Goal: Task Accomplishment & Management: Manage account settings

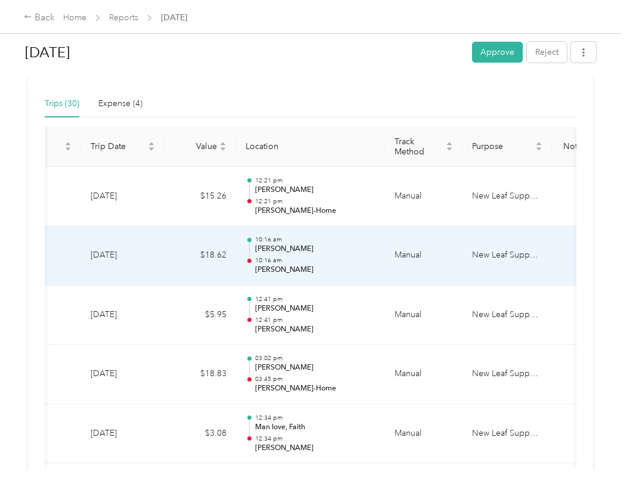
scroll to position [298, 0]
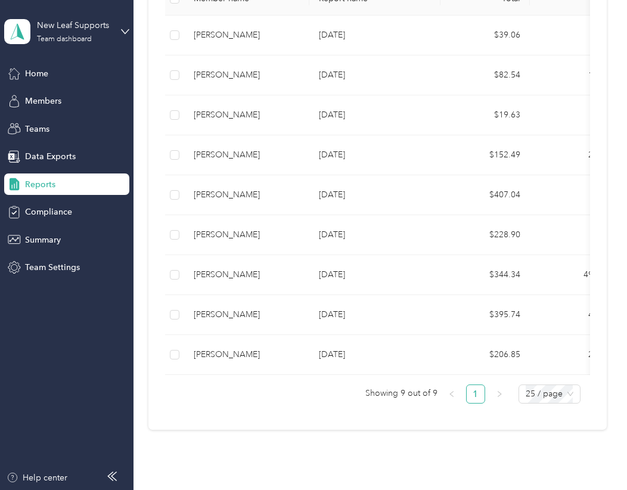
scroll to position [327, 0]
